Goal: Task Accomplishment & Management: Use online tool/utility

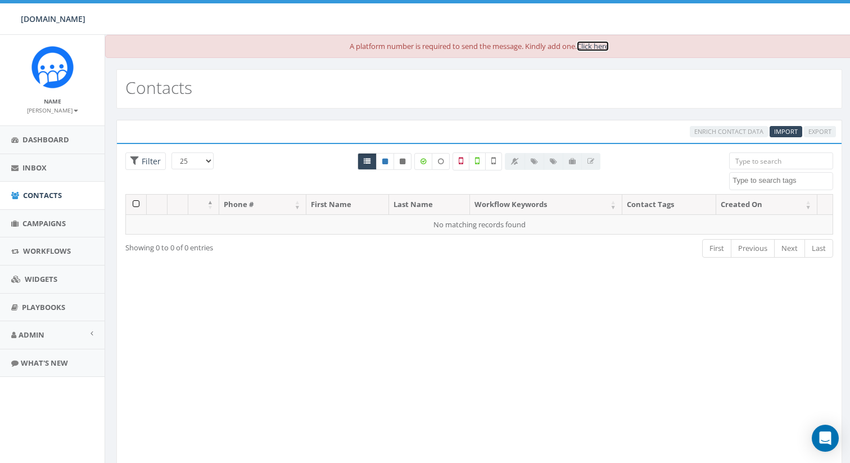
click at [586, 41] on link "Click here" at bounding box center [593, 46] width 32 height 10
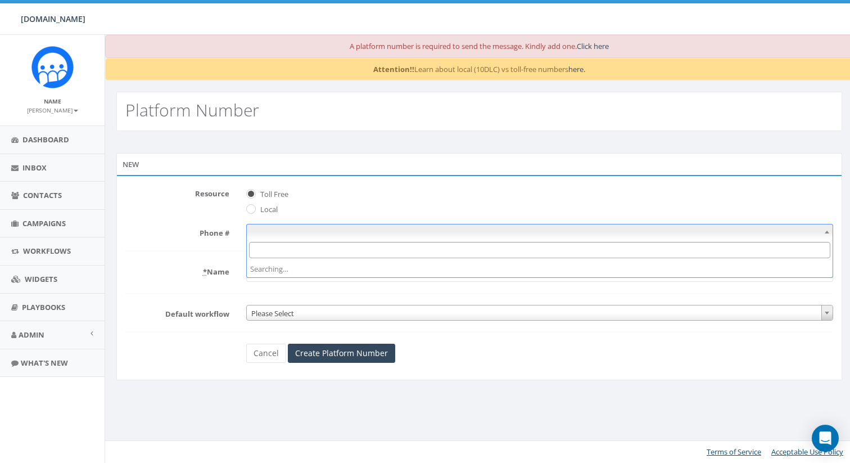
click at [311, 237] on span at bounding box center [539, 232] width 587 height 16
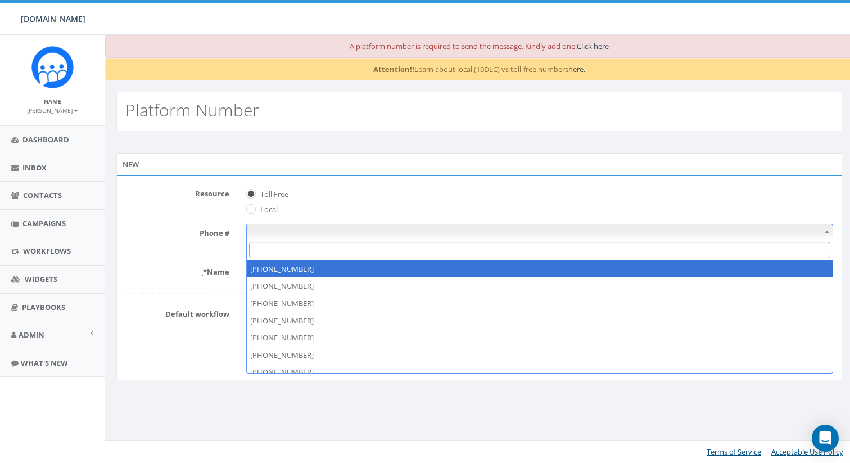
click at [217, 253] on form "Resource Toll Free Local Phone # * Name Default workflow Please Select Please S…" at bounding box center [479, 273] width 708 height 178
